Goal: Share content

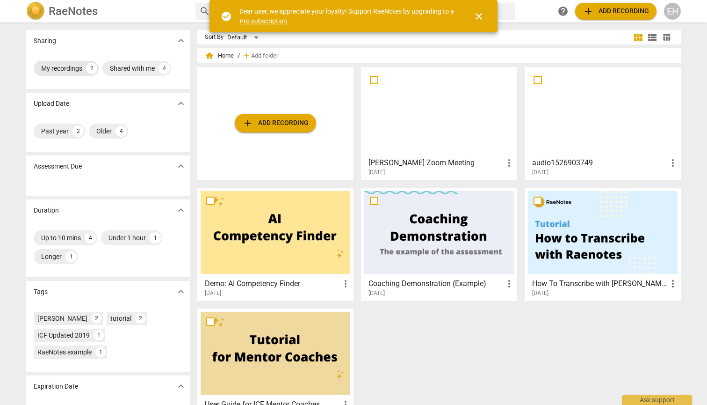
click at [77, 67] on div "My recordings" at bounding box center [61, 68] width 41 height 9
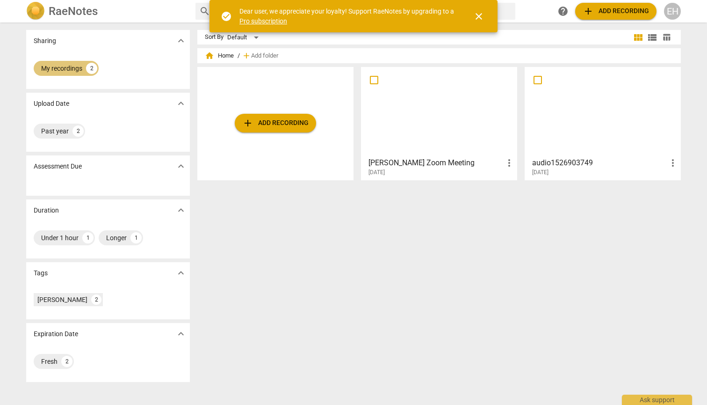
click at [77, 67] on div "My recordings" at bounding box center [61, 68] width 41 height 9
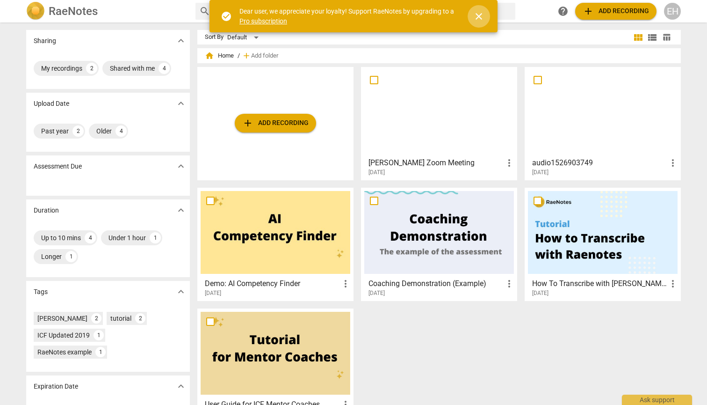
click at [480, 16] on span "close" at bounding box center [478, 16] width 11 height 11
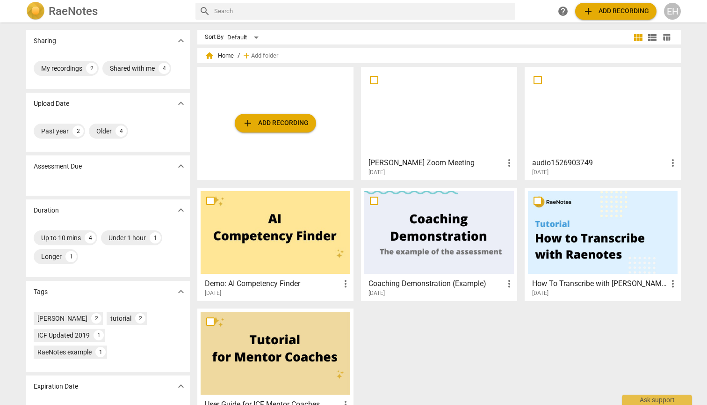
click at [677, 13] on div "EH" at bounding box center [672, 11] width 17 height 17
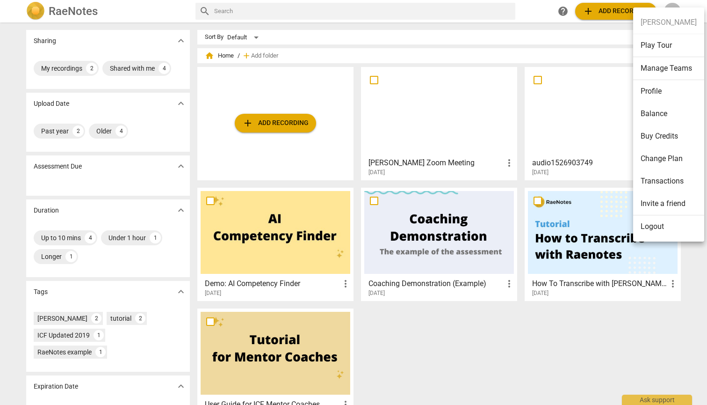
click at [67, 66] on div at bounding box center [353, 202] width 707 height 405
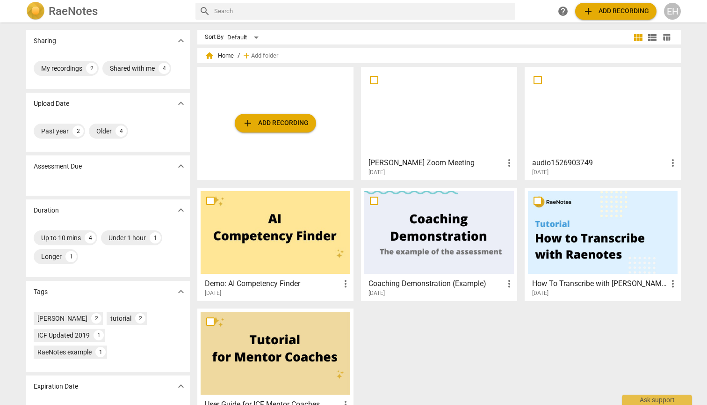
click at [67, 66] on div "My recordings" at bounding box center [61, 68] width 41 height 9
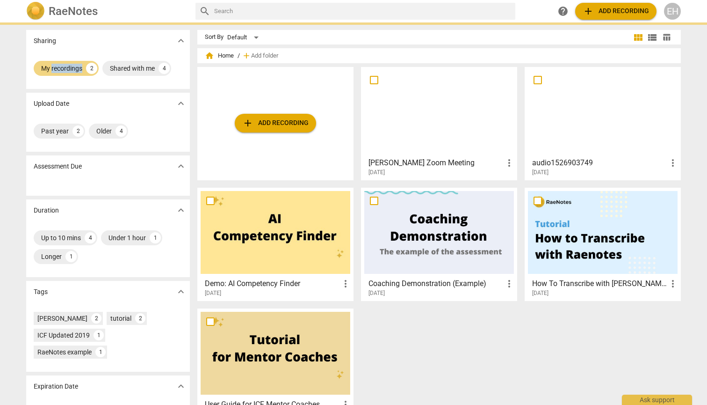
click at [67, 66] on div "My recordings" at bounding box center [61, 68] width 41 height 9
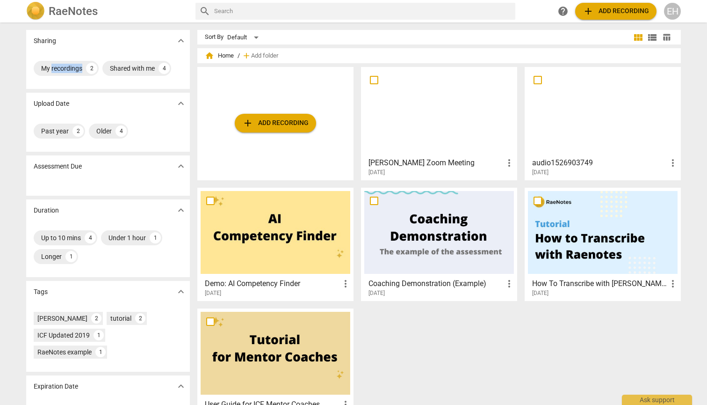
click at [429, 117] on div at bounding box center [439, 111] width 150 height 83
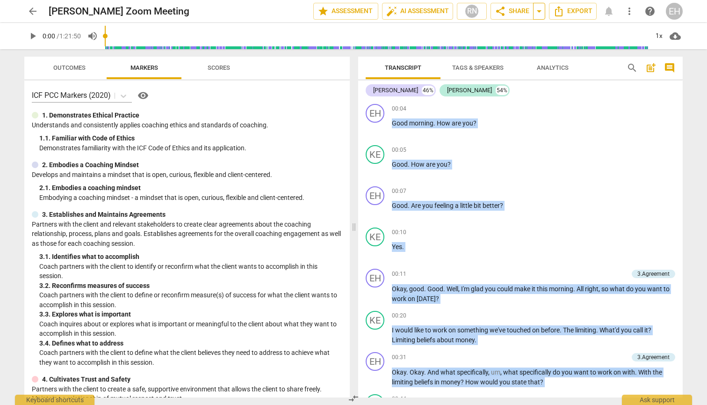
click at [539, 13] on span "arrow_drop_down" at bounding box center [539, 11] width 11 height 11
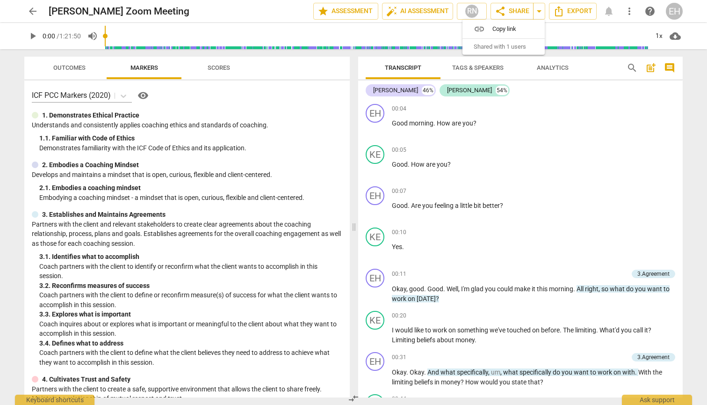
click at [500, 29] on span "Copy link" at bounding box center [510, 28] width 34 height 9
